Goal: Information Seeking & Learning: Understand process/instructions

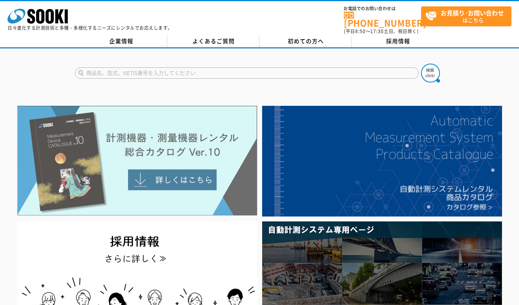
click at [201, 145] on img at bounding box center [137, 161] width 240 height 110
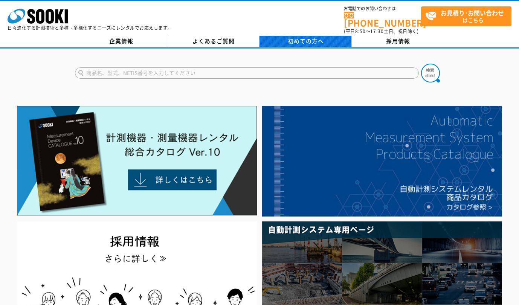
click at [300, 39] on span "初めての方へ" at bounding box center [306, 41] width 36 height 8
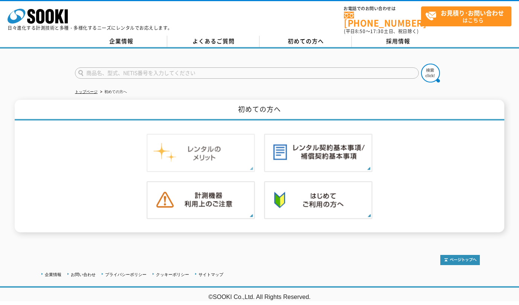
click at [219, 155] on img at bounding box center [200, 153] width 108 height 38
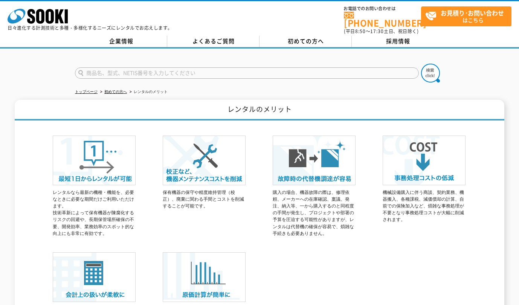
scroll to position [113, 0]
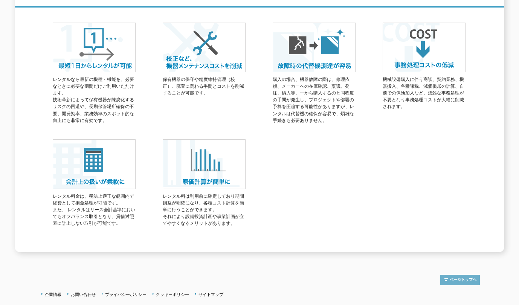
click at [460, 276] on img at bounding box center [460, 280] width 40 height 10
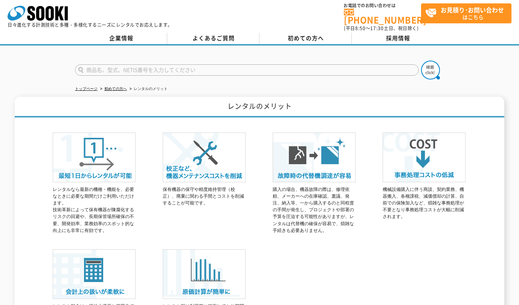
scroll to position [0, 0]
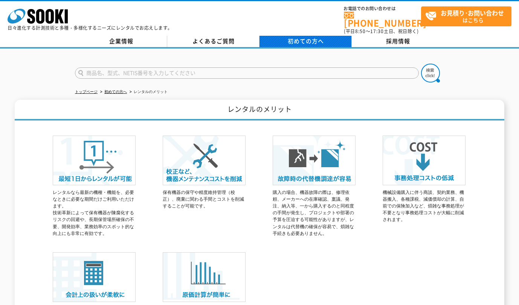
click at [294, 37] on span "初めての方へ" at bounding box center [306, 41] width 36 height 8
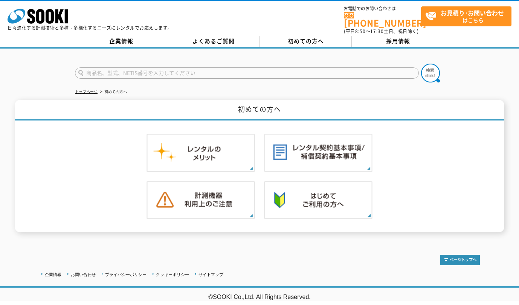
click at [206, 163] on img at bounding box center [200, 153] width 108 height 38
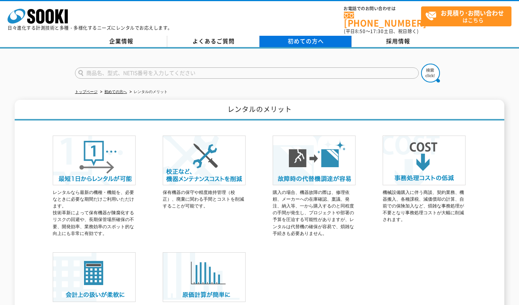
click at [321, 41] on link "初めての方へ" at bounding box center [305, 41] width 92 height 11
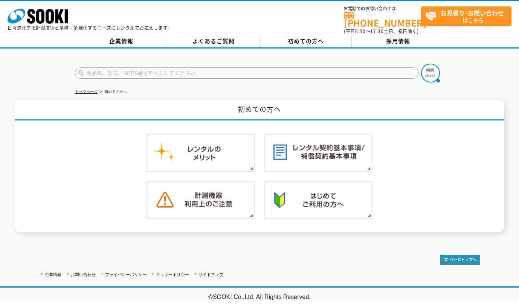
click at [294, 138] on img at bounding box center [318, 153] width 108 height 38
click at [46, 22] on icon "株式会社 ソーキ" at bounding box center [38, 16] width 60 height 15
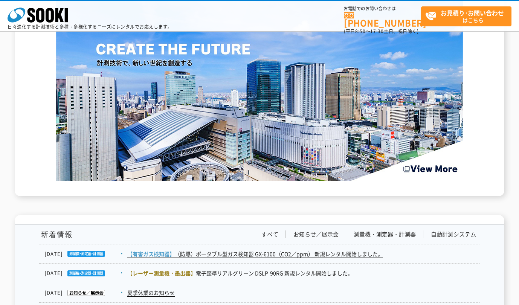
scroll to position [1205, 0]
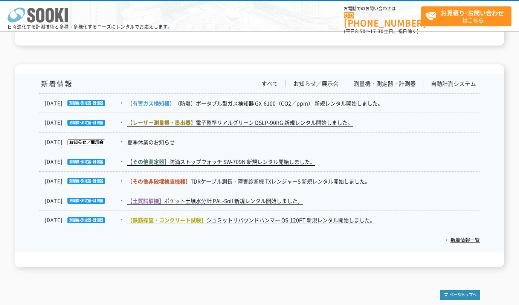
click at [41, 18] on icon "株式会社 ソーキ" at bounding box center [38, 15] width 60 height 15
